Goal: Find specific page/section: Find specific page/section

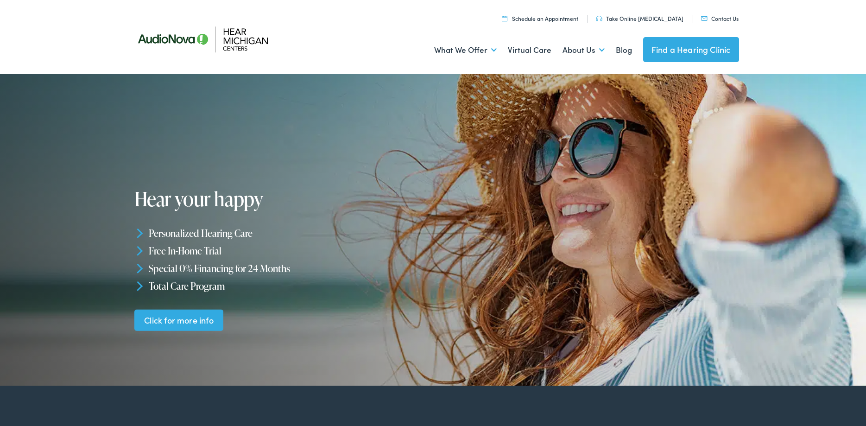
click at [691, 44] on link "Find a Hearing Clinic" at bounding box center [691, 49] width 96 height 25
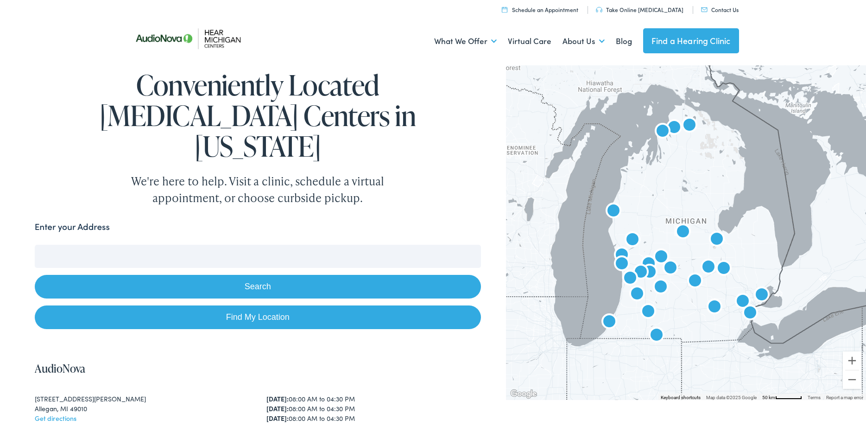
click at [147, 245] on input "Enter your Address" at bounding box center [258, 256] width 446 height 23
type input "[STREET_ADDRESS]"
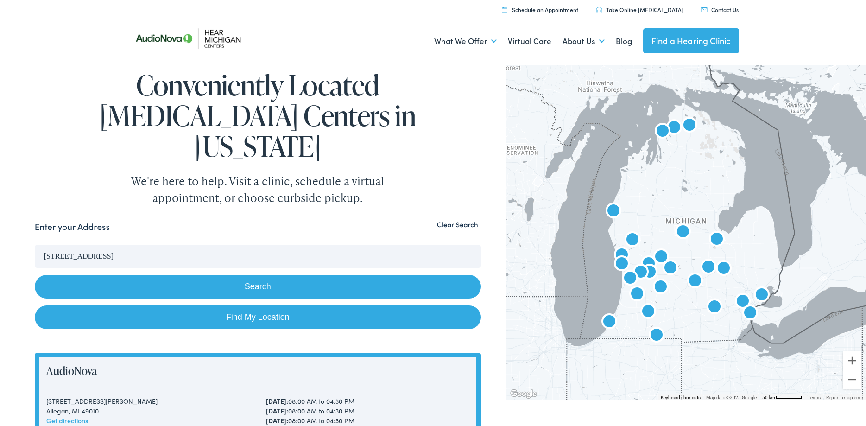
click at [261, 275] on button "Search" at bounding box center [258, 287] width 446 height 24
click at [853, 362] on button "Zoom in" at bounding box center [852, 360] width 19 height 19
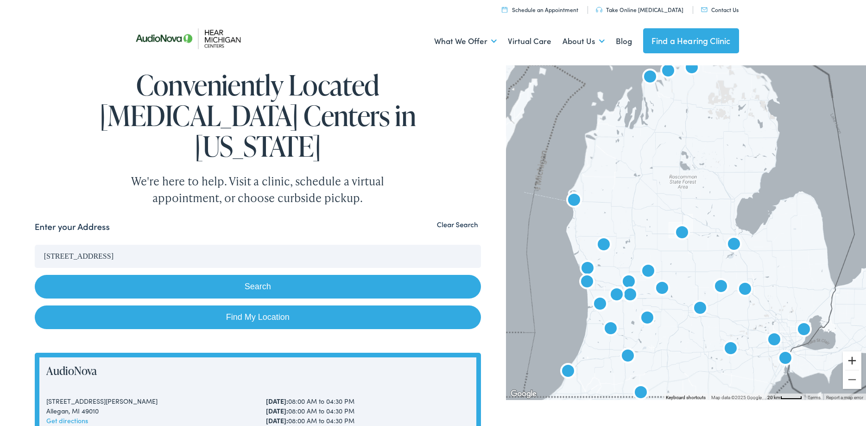
click at [853, 361] on button "Zoom in" at bounding box center [852, 360] width 19 height 19
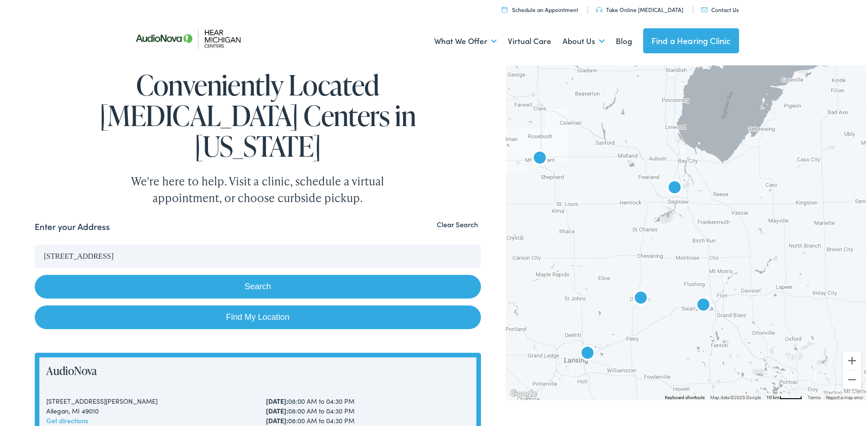
drag, startPoint x: 726, startPoint y: 296, endPoint x: 517, endPoint y: 171, distance: 243.2
click at [517, 171] on div at bounding box center [686, 231] width 360 height 337
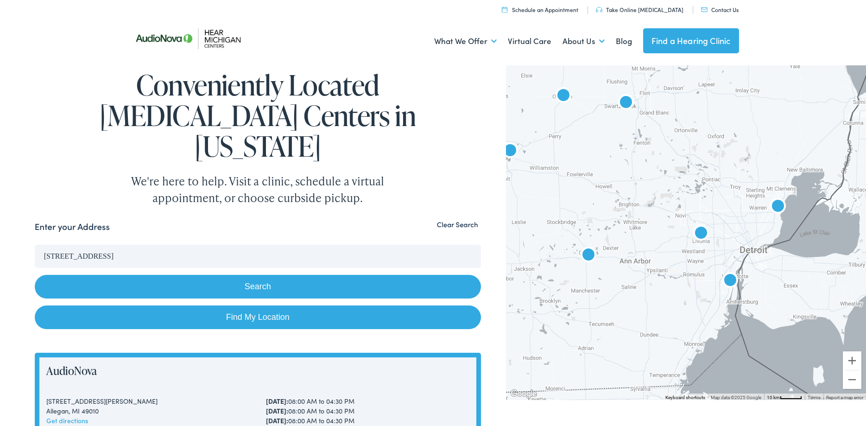
drag, startPoint x: 752, startPoint y: 286, endPoint x: 694, endPoint y: 95, distance: 200.1
click at [694, 95] on div at bounding box center [686, 231] width 360 height 337
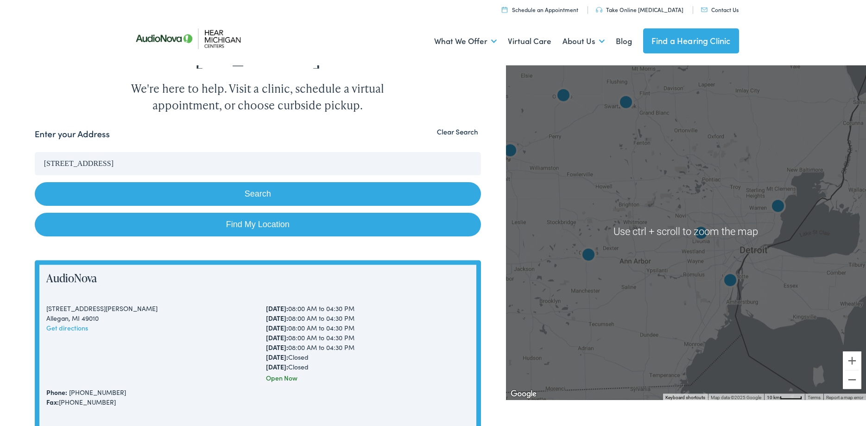
scroll to position [95, 0]
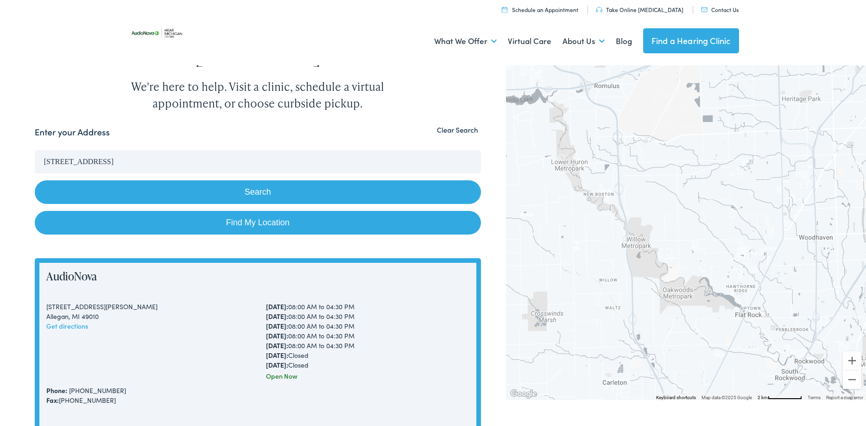
drag, startPoint x: 770, startPoint y: 117, endPoint x: 860, endPoint y: 196, distance: 119.2
click at [860, 196] on div at bounding box center [686, 231] width 360 height 337
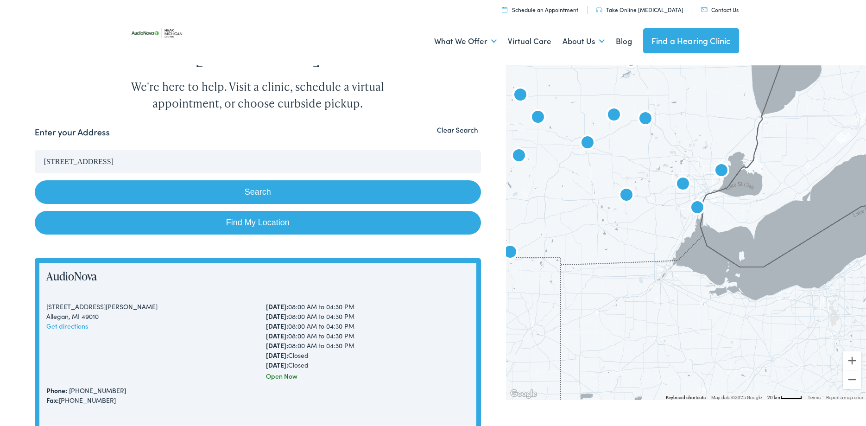
click at [723, 170] on img "AudioNova" at bounding box center [721, 171] width 22 height 22
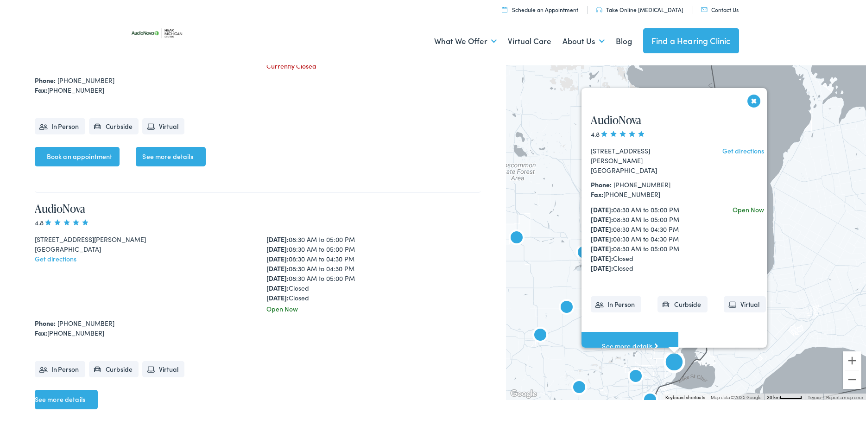
scroll to position [5567, 0]
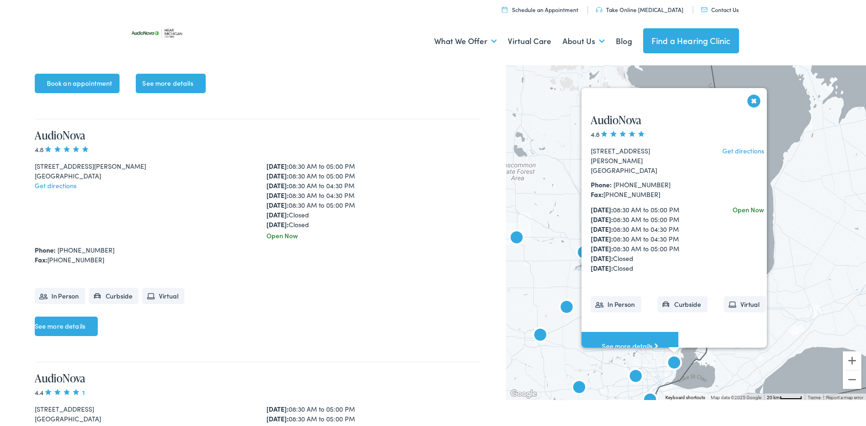
click at [742, 296] on li "Virtual" at bounding box center [745, 304] width 42 height 16
